Goal: Task Accomplishment & Management: Use online tool/utility

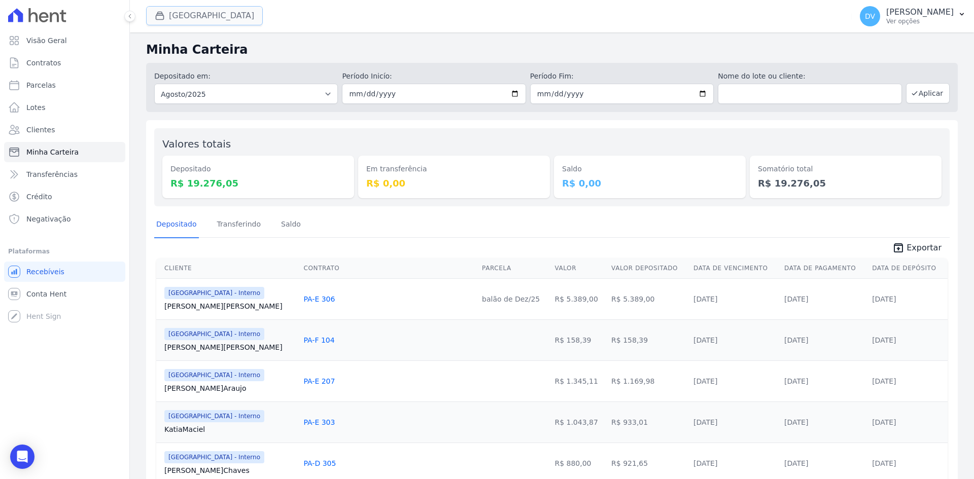
drag, startPoint x: 0, startPoint y: 0, endPoint x: 190, endPoint y: 14, distance: 190.3
click at [190, 14] on button "[GEOGRAPHIC_DATA]" at bounding box center [204, 15] width 117 height 19
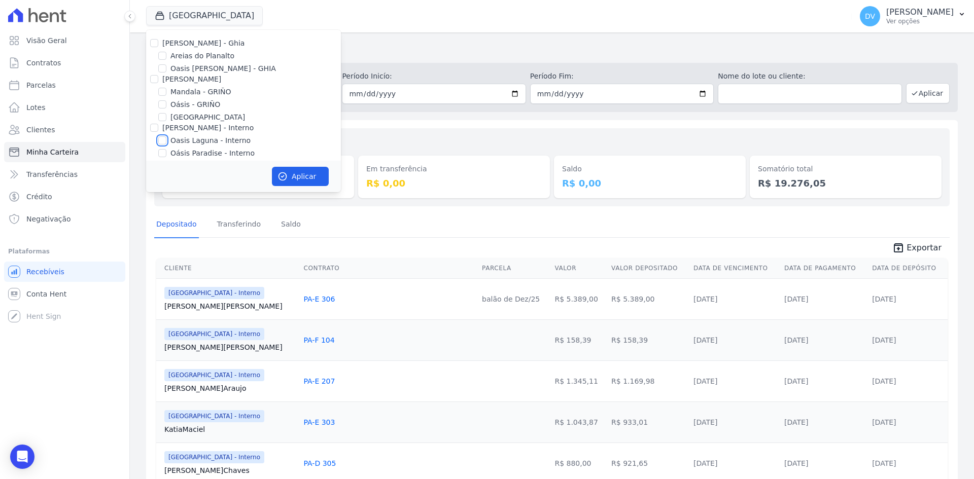
click at [161, 143] on input "Oasis Laguna - Interno" at bounding box center [162, 140] width 8 height 8
checkbox input "true"
click at [160, 84] on input "[GEOGRAPHIC_DATA] - Interno" at bounding box center [162, 86] width 8 height 8
checkbox input "false"
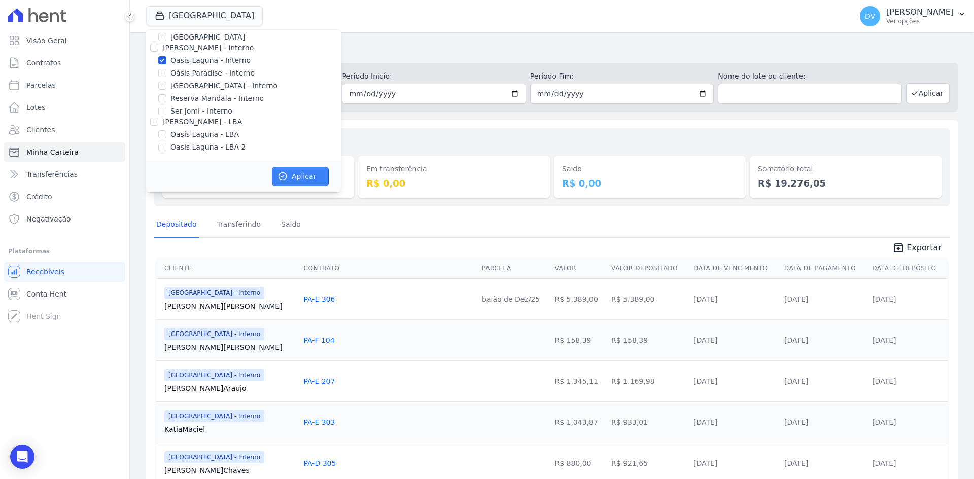
click at [286, 172] on icon "button" at bounding box center [283, 176] width 10 height 10
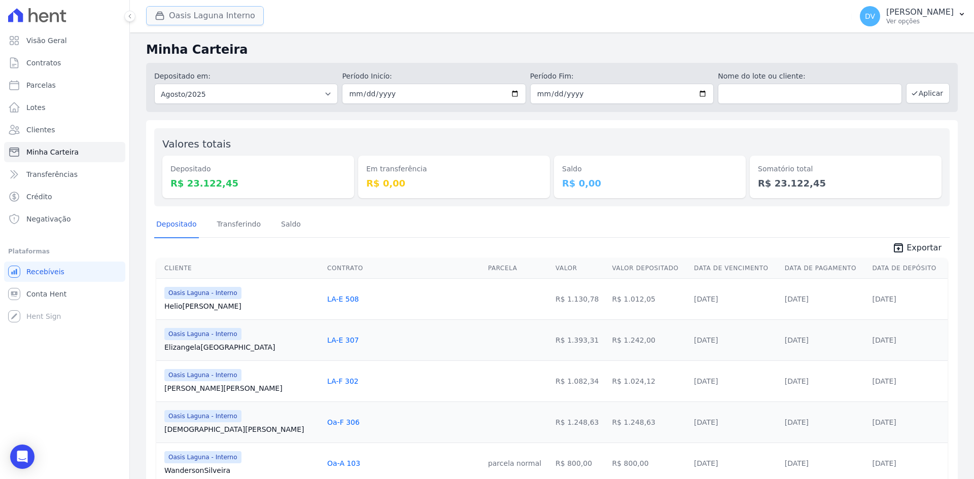
click at [198, 16] on button "Oasis Laguna Interno" at bounding box center [205, 15] width 118 height 19
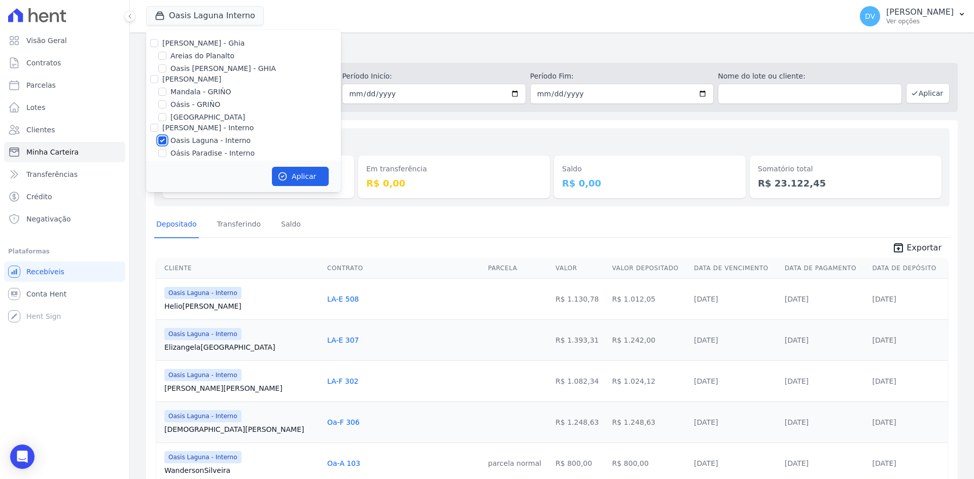
click at [163, 139] on input "Oasis Laguna - Interno" at bounding box center [162, 140] width 8 height 8
checkbox input "false"
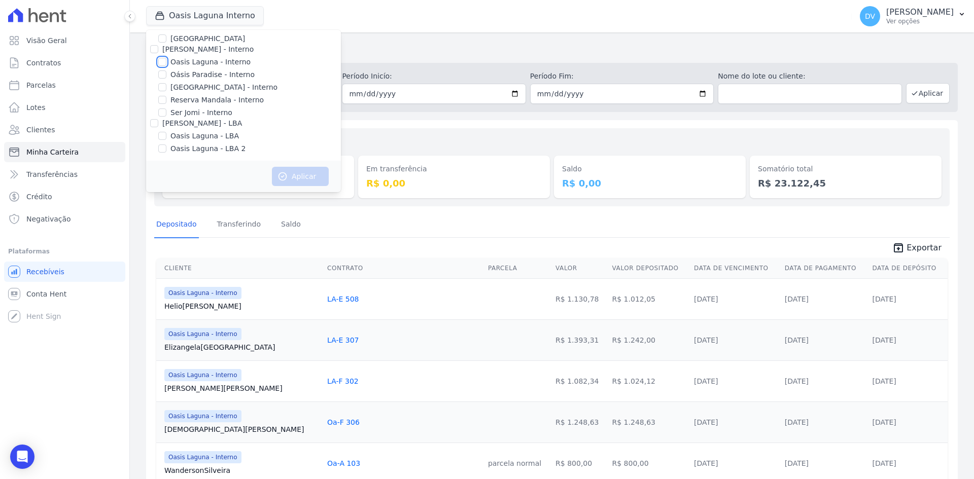
scroll to position [80, 0]
click at [163, 86] on input "[GEOGRAPHIC_DATA] - Interno" at bounding box center [162, 86] width 8 height 8
checkbox input "true"
click at [299, 174] on button "Aplicar" at bounding box center [300, 176] width 57 height 19
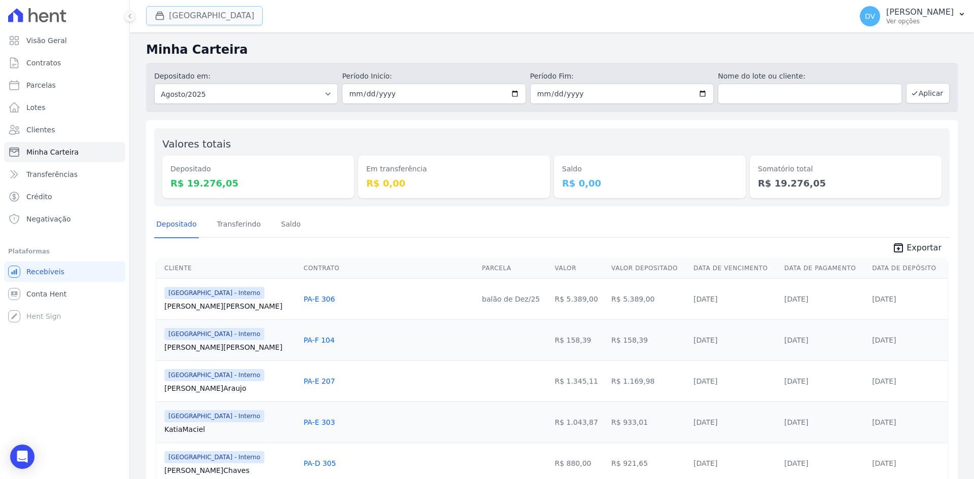
click at [203, 18] on button "[GEOGRAPHIC_DATA]" at bounding box center [204, 15] width 117 height 19
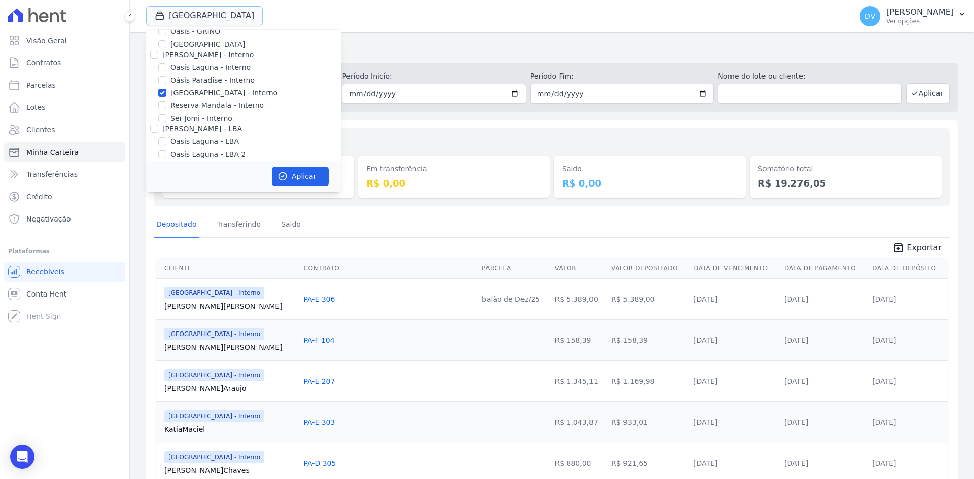
scroll to position [80, 0]
click at [163, 85] on input "[GEOGRAPHIC_DATA] - Interno" at bounding box center [162, 86] width 8 height 8
checkbox input "false"
click at [161, 100] on input "Reserva Mandala - Interno" at bounding box center [162, 98] width 8 height 8
checkbox input "true"
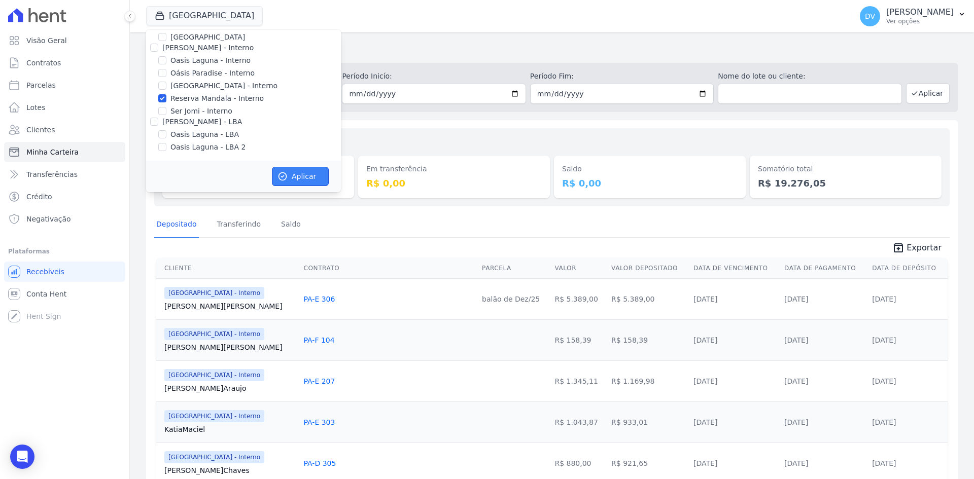
click at [312, 175] on button "Aplicar" at bounding box center [300, 176] width 57 height 19
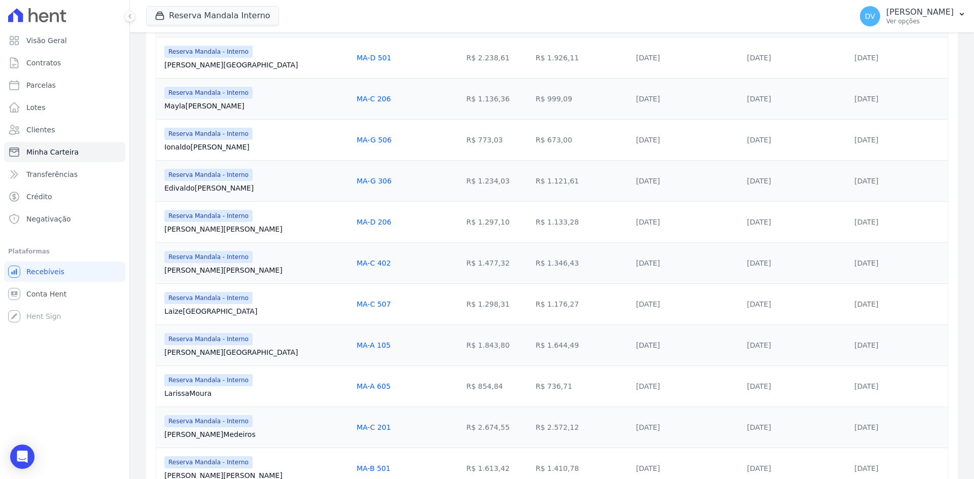
scroll to position [457, 0]
